Goal: Information Seeking & Learning: Check status

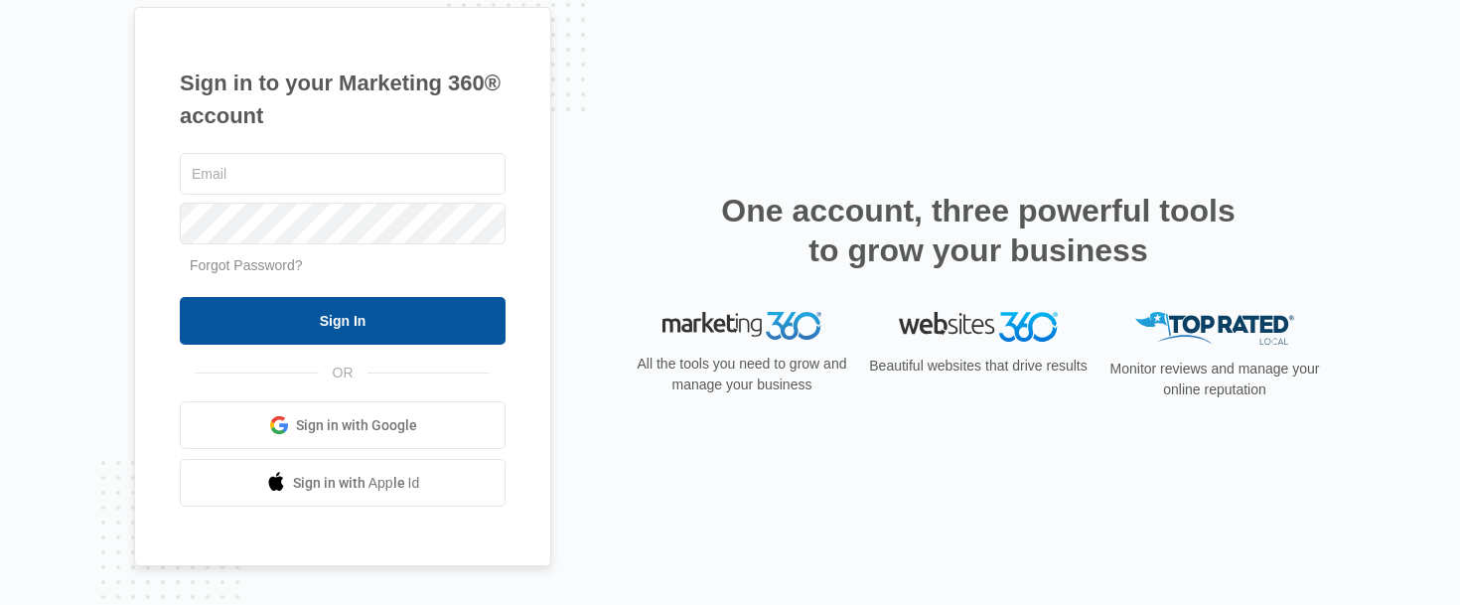
type input "[PERSON_NAME][EMAIL_ADDRESS][DOMAIN_NAME]"
click at [350, 320] on input "Sign In" at bounding box center [343, 321] width 326 height 48
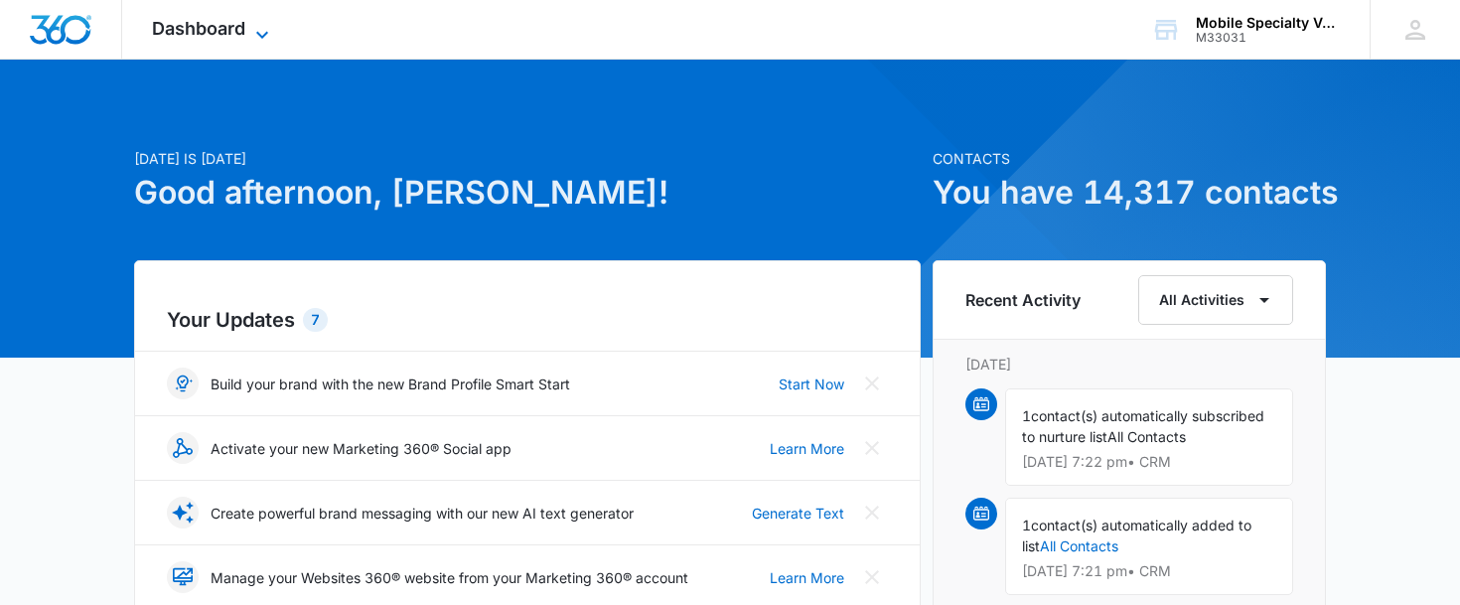
click at [268, 28] on icon at bounding box center [262, 35] width 24 height 24
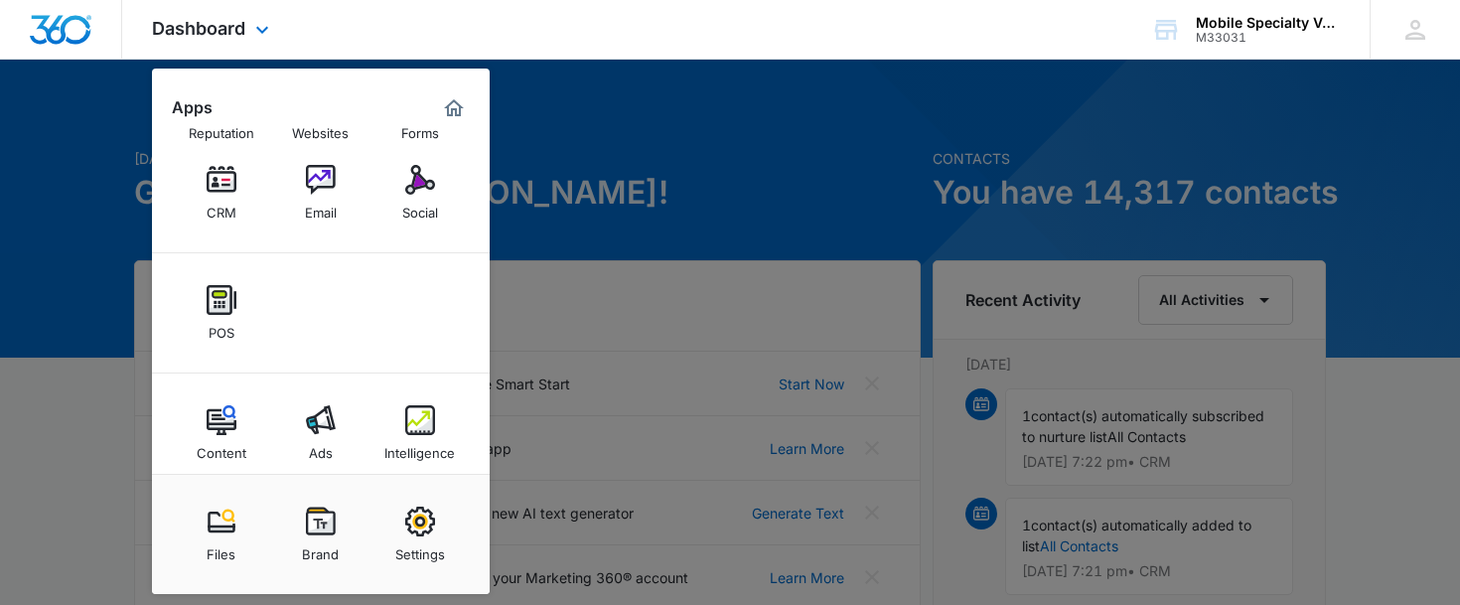
scroll to position [90, 0]
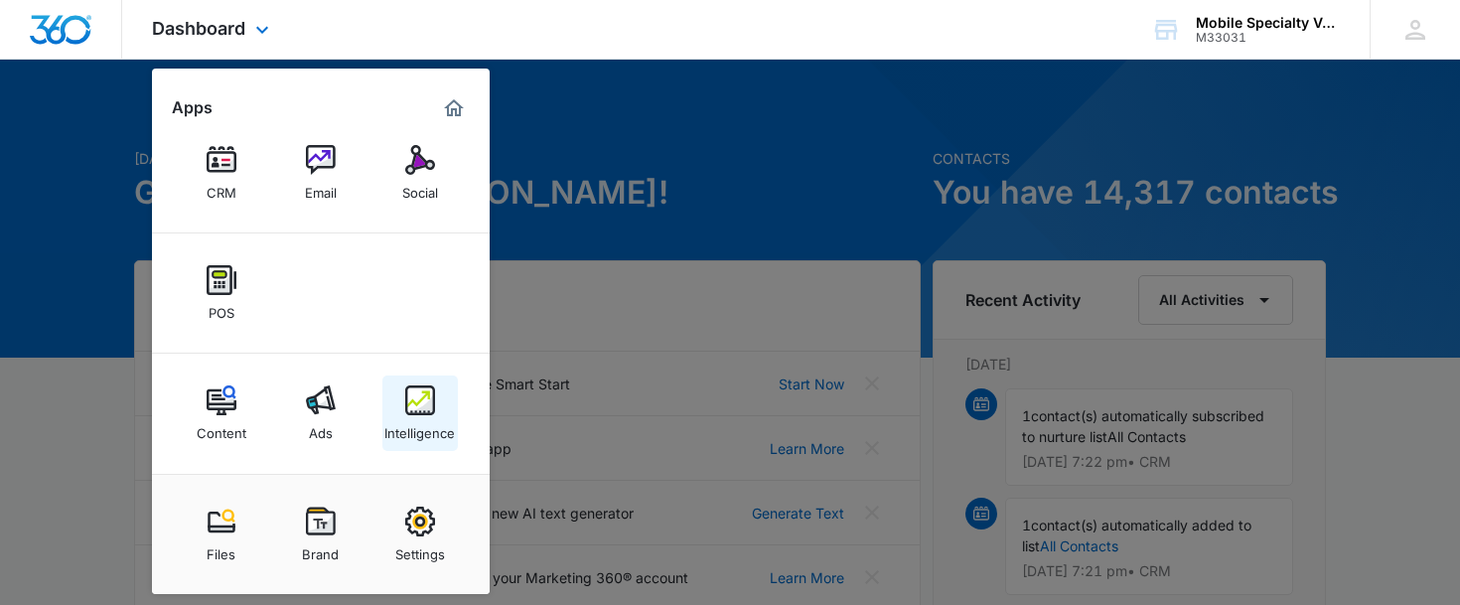
click at [410, 404] on img at bounding box center [420, 400] width 30 height 30
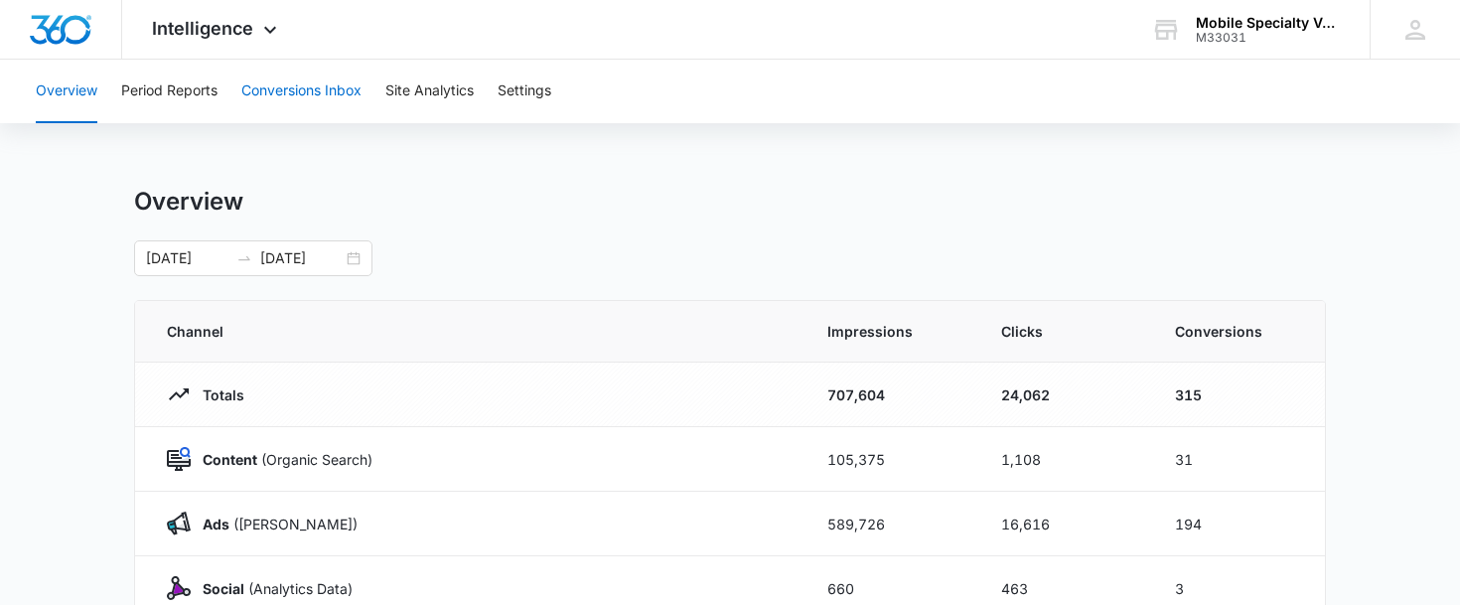
click at [271, 88] on button "Conversions Inbox" at bounding box center [301, 92] width 120 height 64
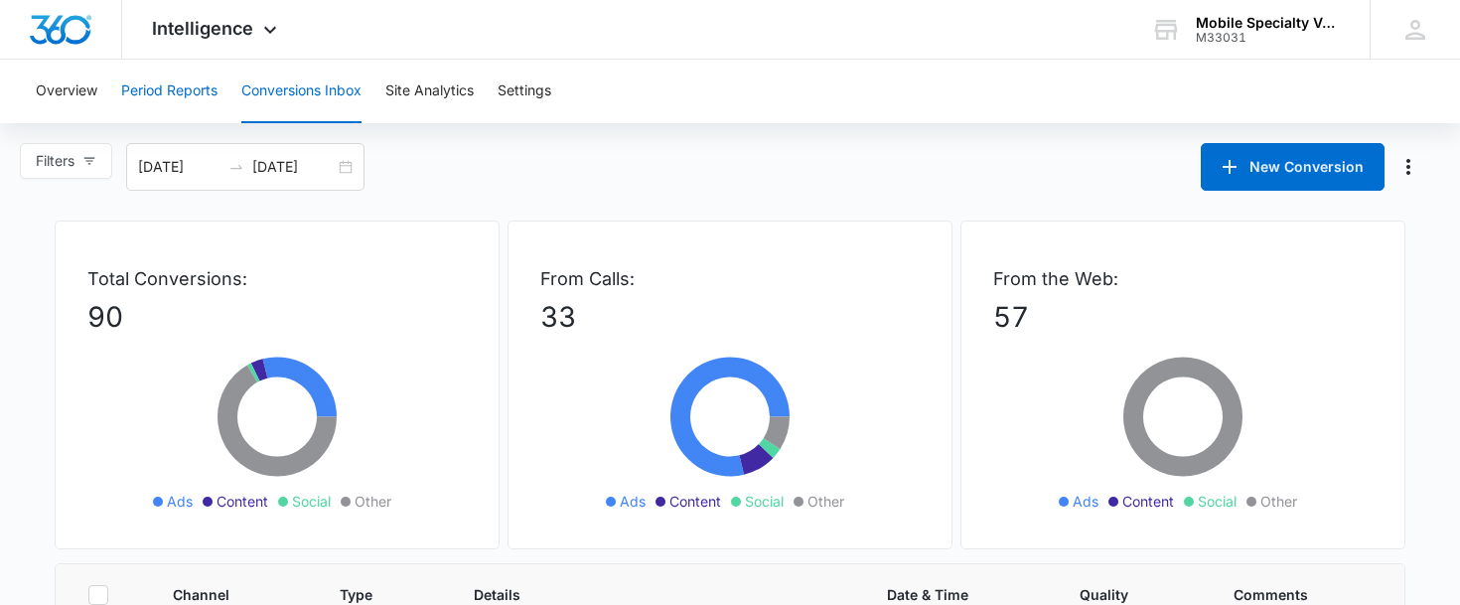
click at [180, 93] on button "Period Reports" at bounding box center [169, 92] width 96 height 64
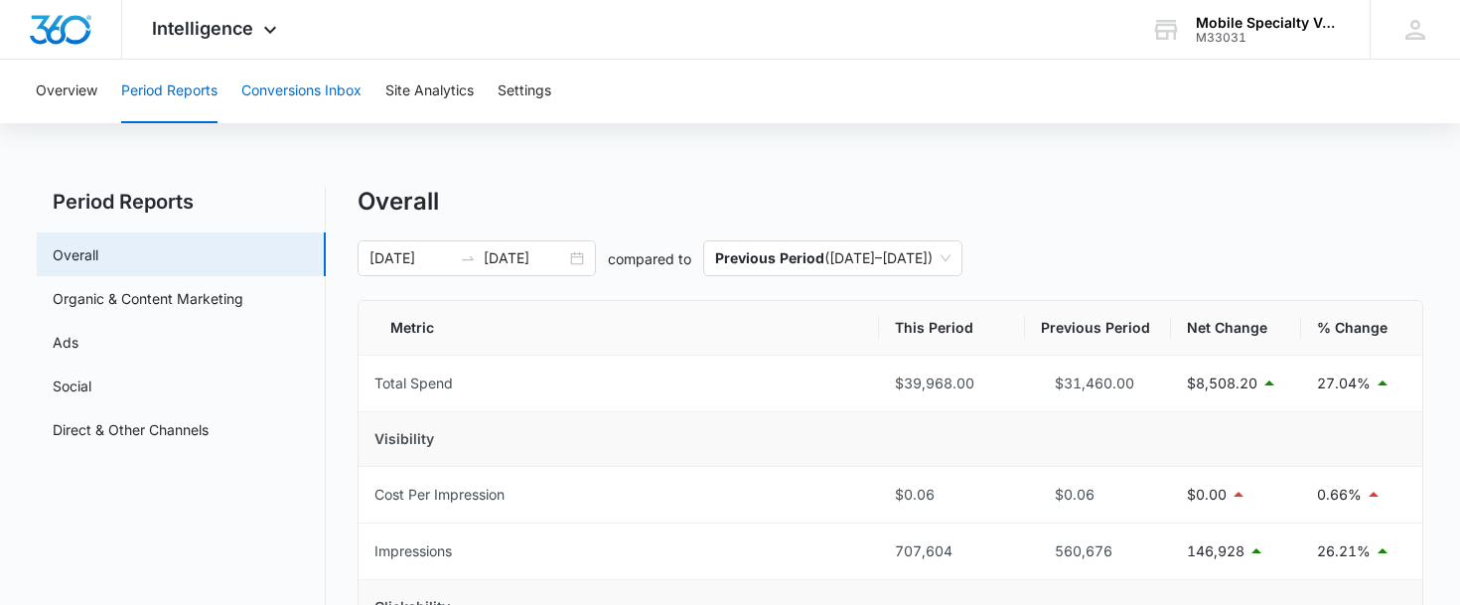
click at [339, 99] on button "Conversions Inbox" at bounding box center [301, 92] width 120 height 64
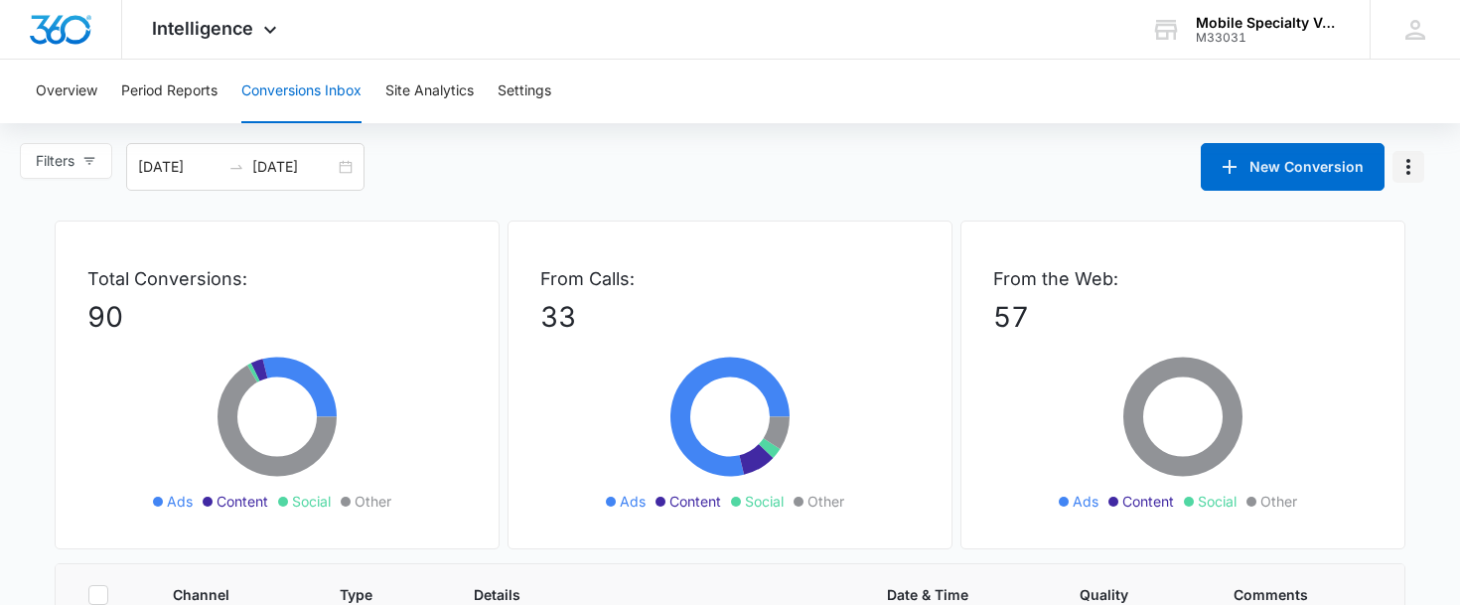
click at [1415, 172] on icon "Manage Numbers" at bounding box center [1408, 167] width 24 height 24
click at [510, 158] on div "Filters [DATE] [DATE] New Conversion Exclude Numbers (0)" at bounding box center [730, 167] width 1460 height 48
click at [64, 84] on button "Overview" at bounding box center [67, 92] width 62 height 64
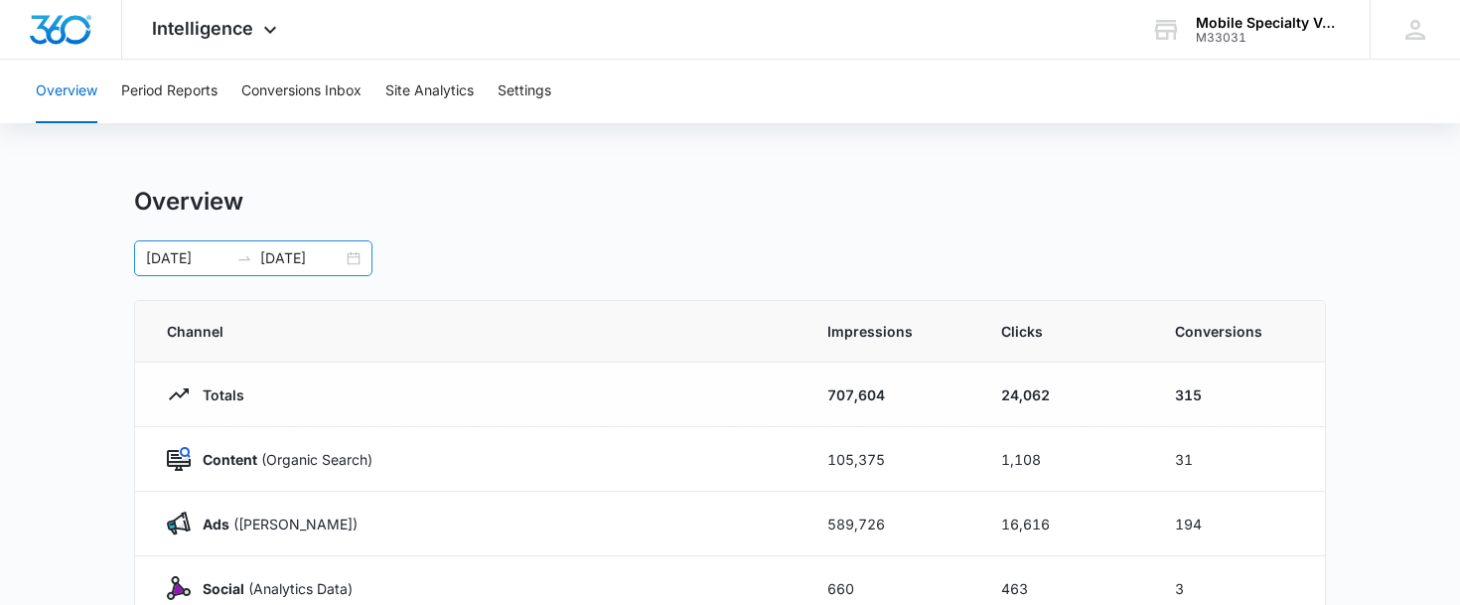
click at [351, 250] on div "[DATE] [DATE]" at bounding box center [253, 258] width 238 height 36
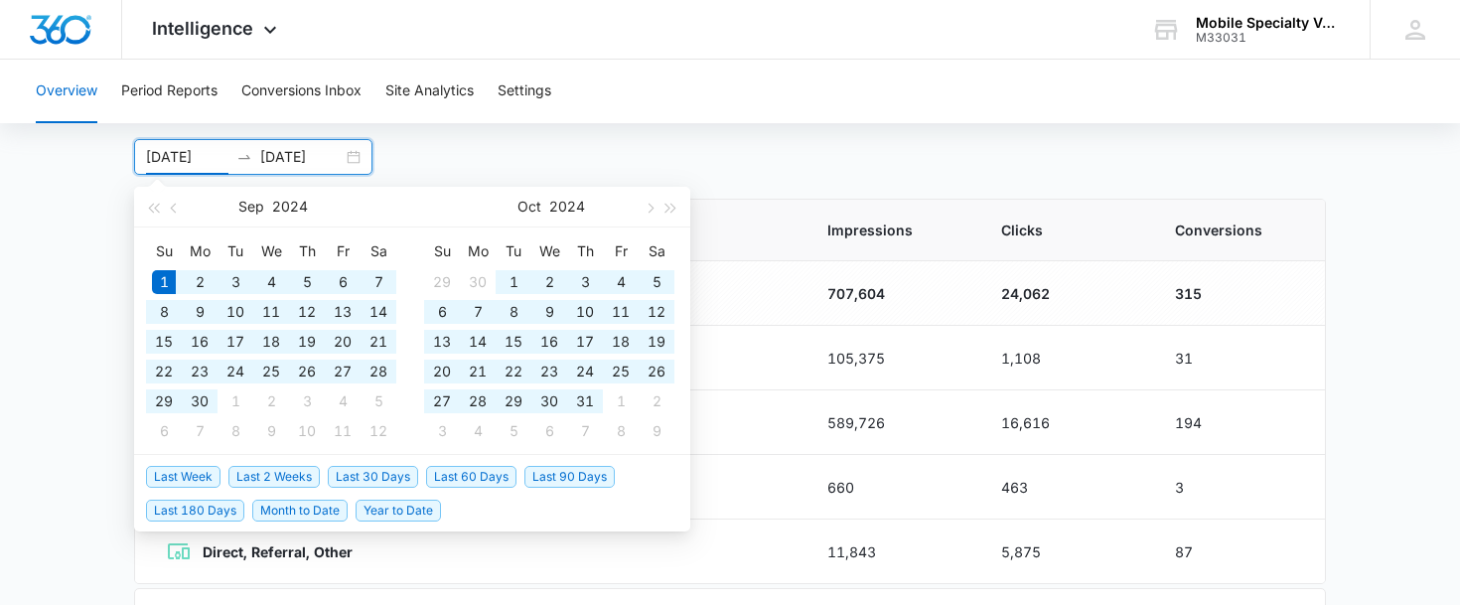
scroll to position [117, 0]
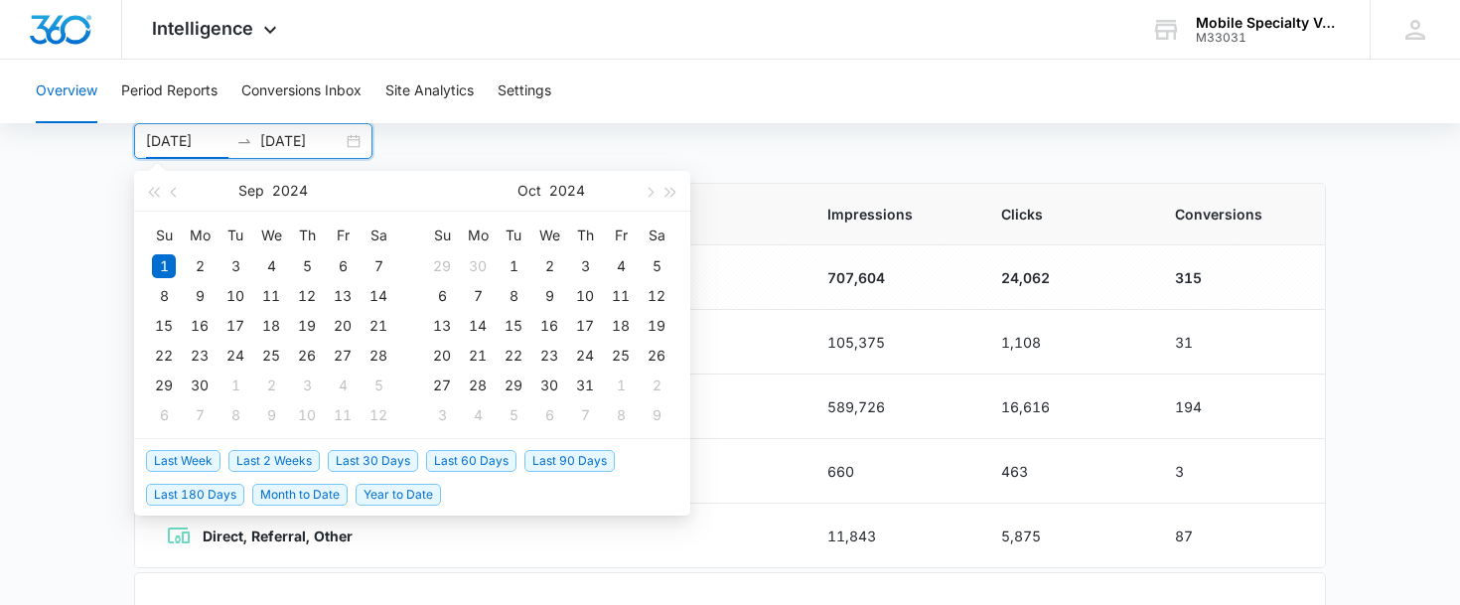
click at [387, 462] on span "Last 30 Days" at bounding box center [373, 461] width 90 height 22
type input "[DATE]"
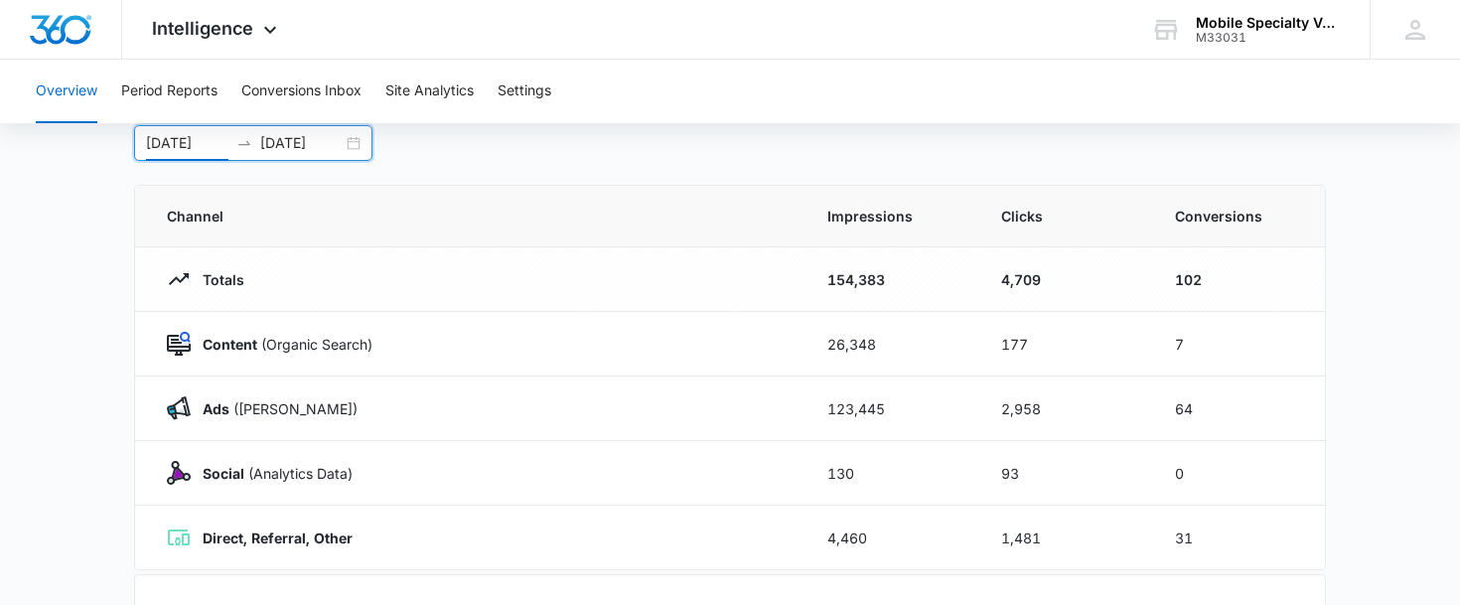
scroll to position [0, 0]
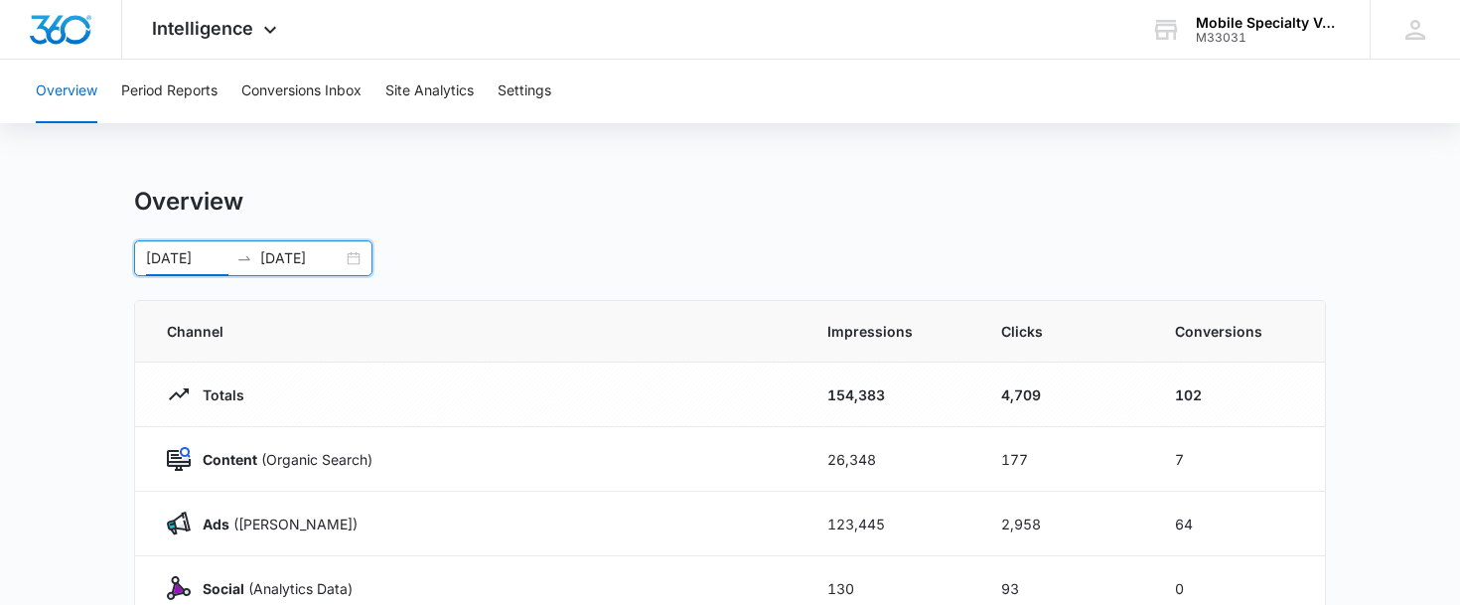
click at [181, 85] on button "Period Reports" at bounding box center [169, 92] width 96 height 64
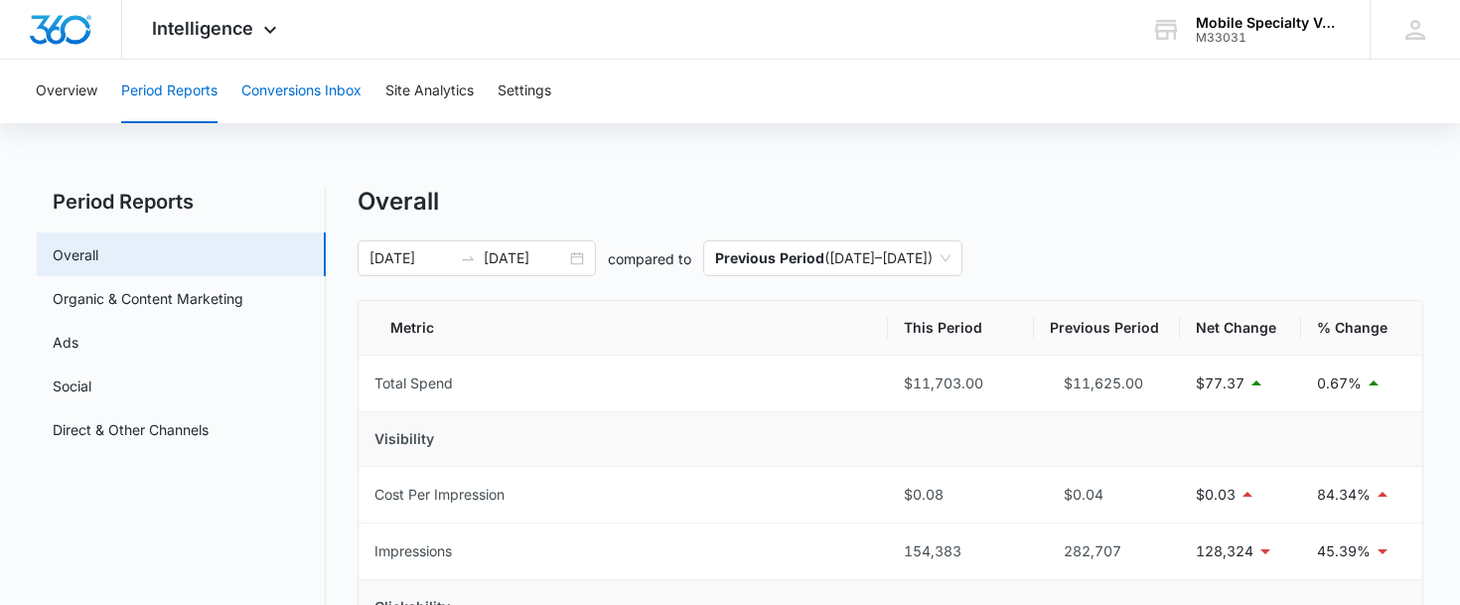
click at [316, 84] on button "Conversions Inbox" at bounding box center [301, 92] width 120 height 64
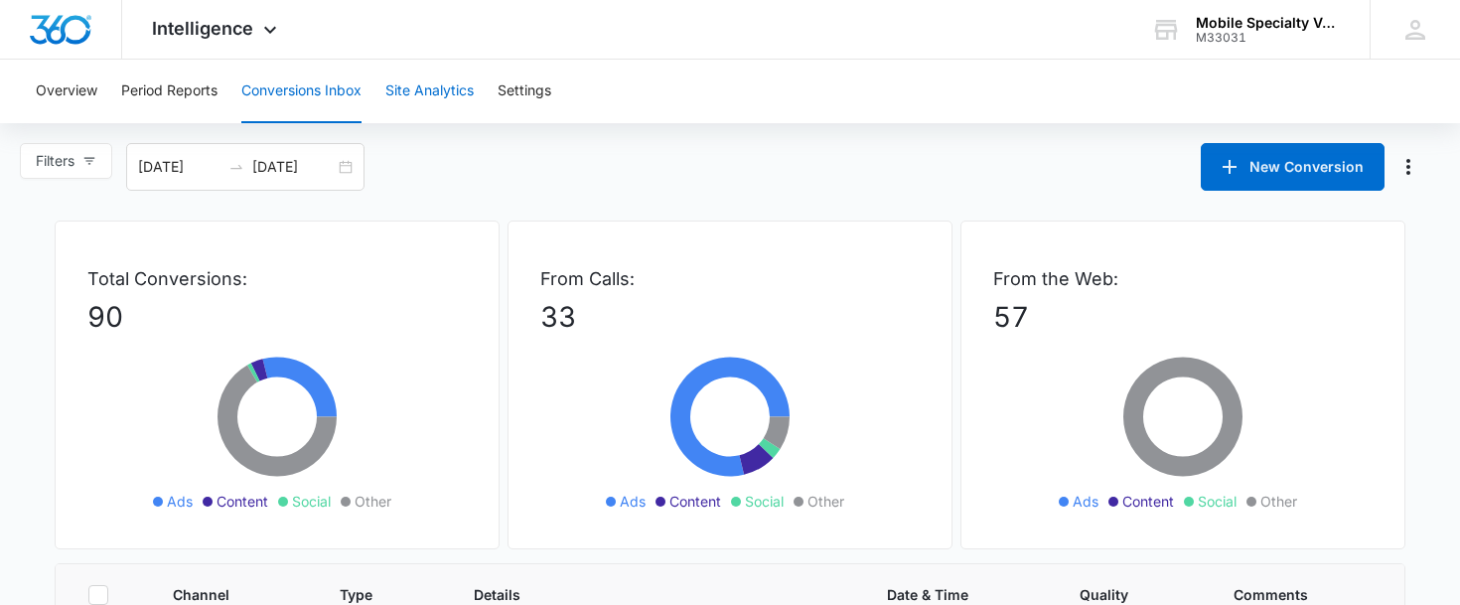
click at [455, 93] on button "Site Analytics" at bounding box center [429, 92] width 88 height 64
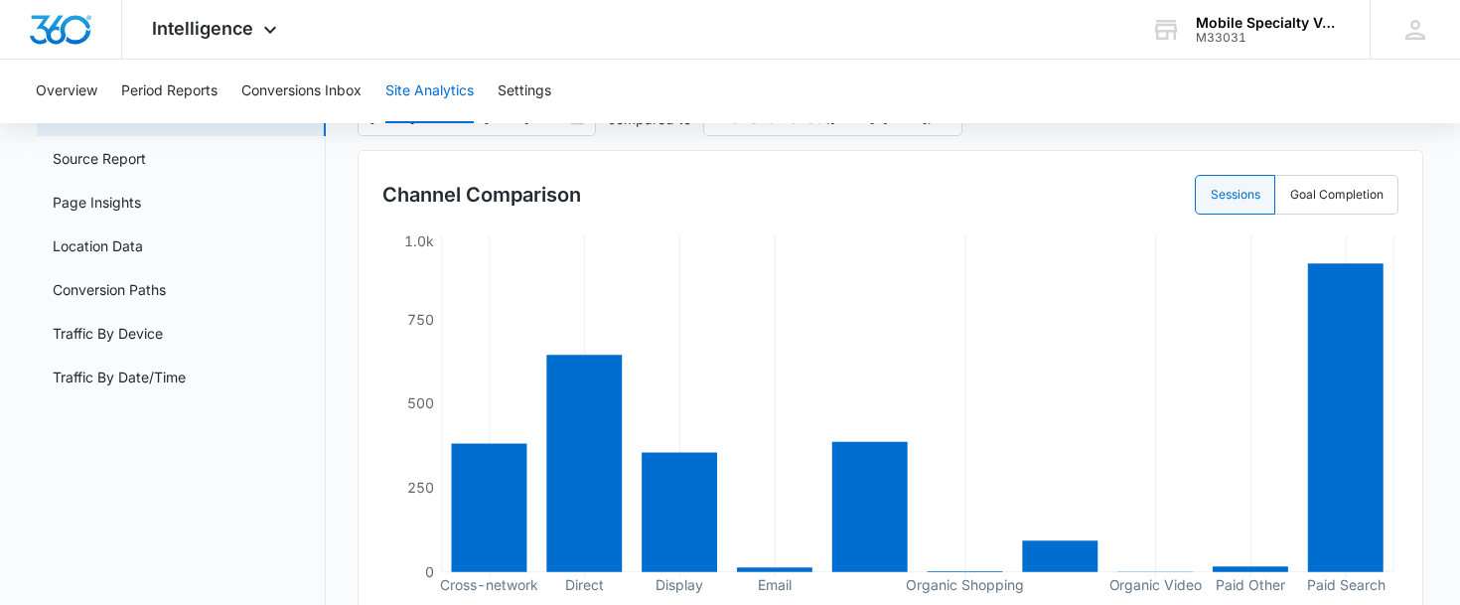
scroll to position [141, 0]
click at [145, 278] on link "Conversion Paths" at bounding box center [109, 288] width 113 height 21
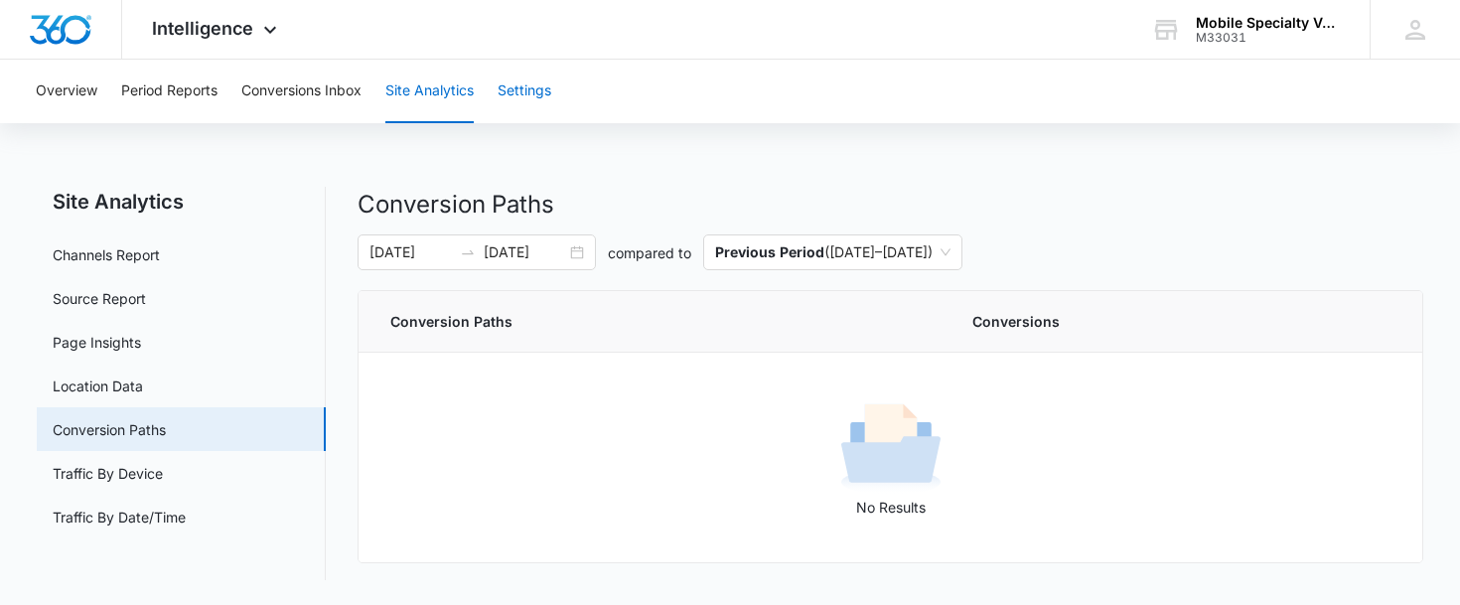
click at [537, 87] on button "Settings" at bounding box center [525, 92] width 54 height 64
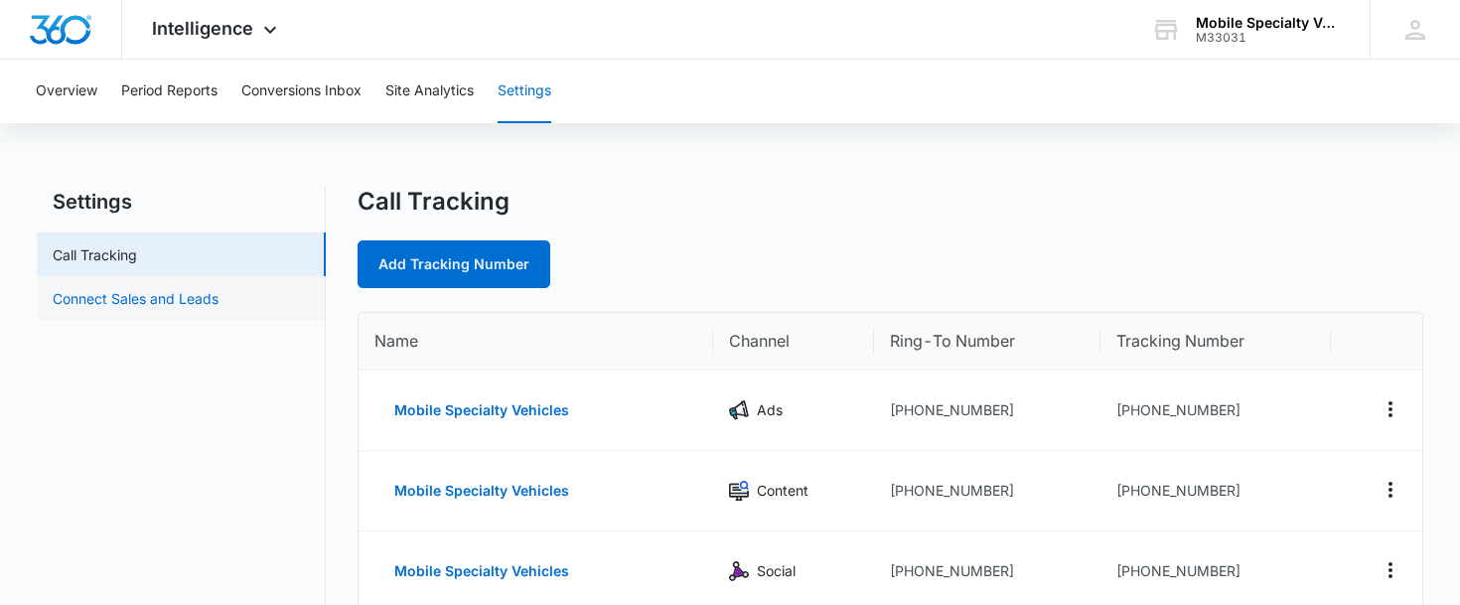
click at [155, 298] on link "Connect Sales and Leads" at bounding box center [136, 298] width 166 height 21
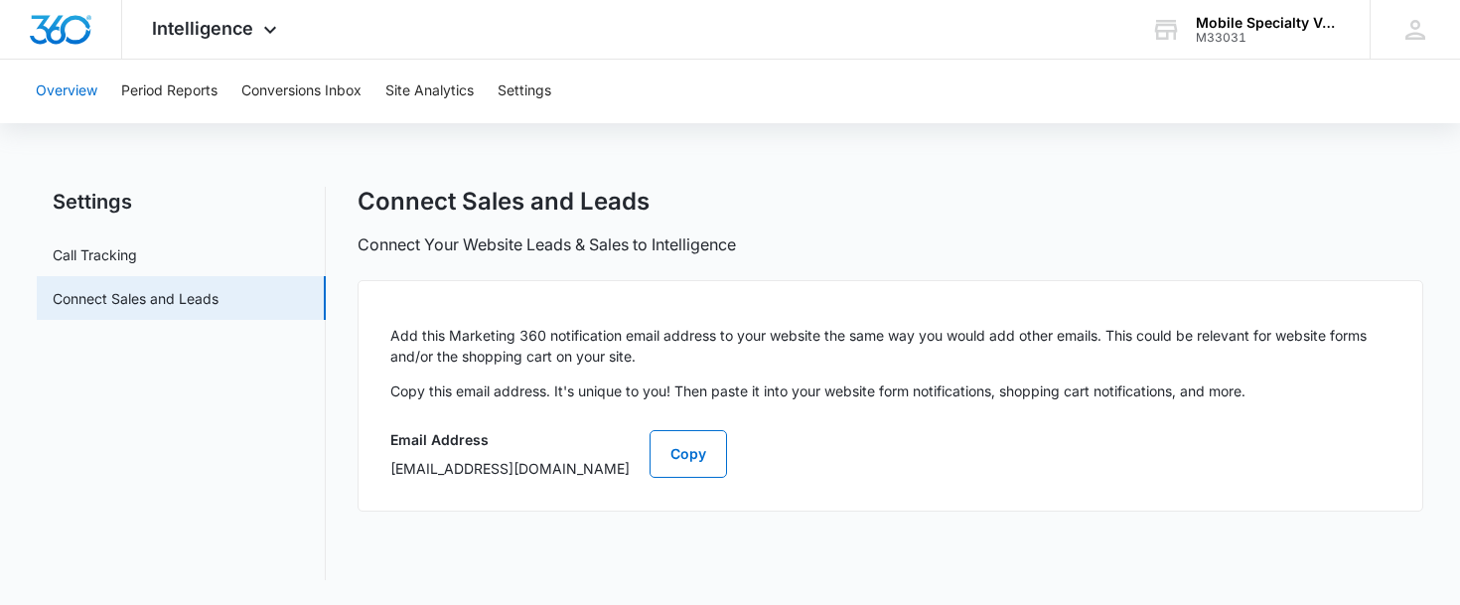
click at [75, 95] on button "Overview" at bounding box center [67, 92] width 62 height 64
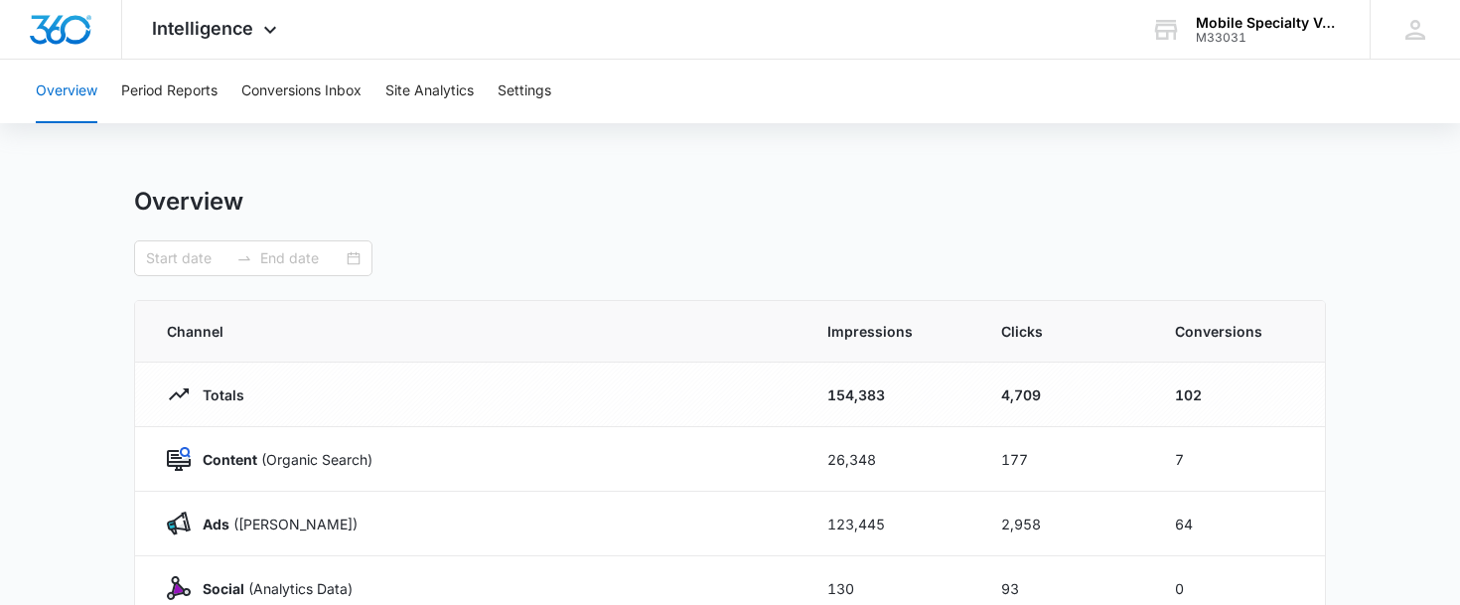
type input "[DATE]"
